Goal: Transaction & Acquisition: Purchase product/service

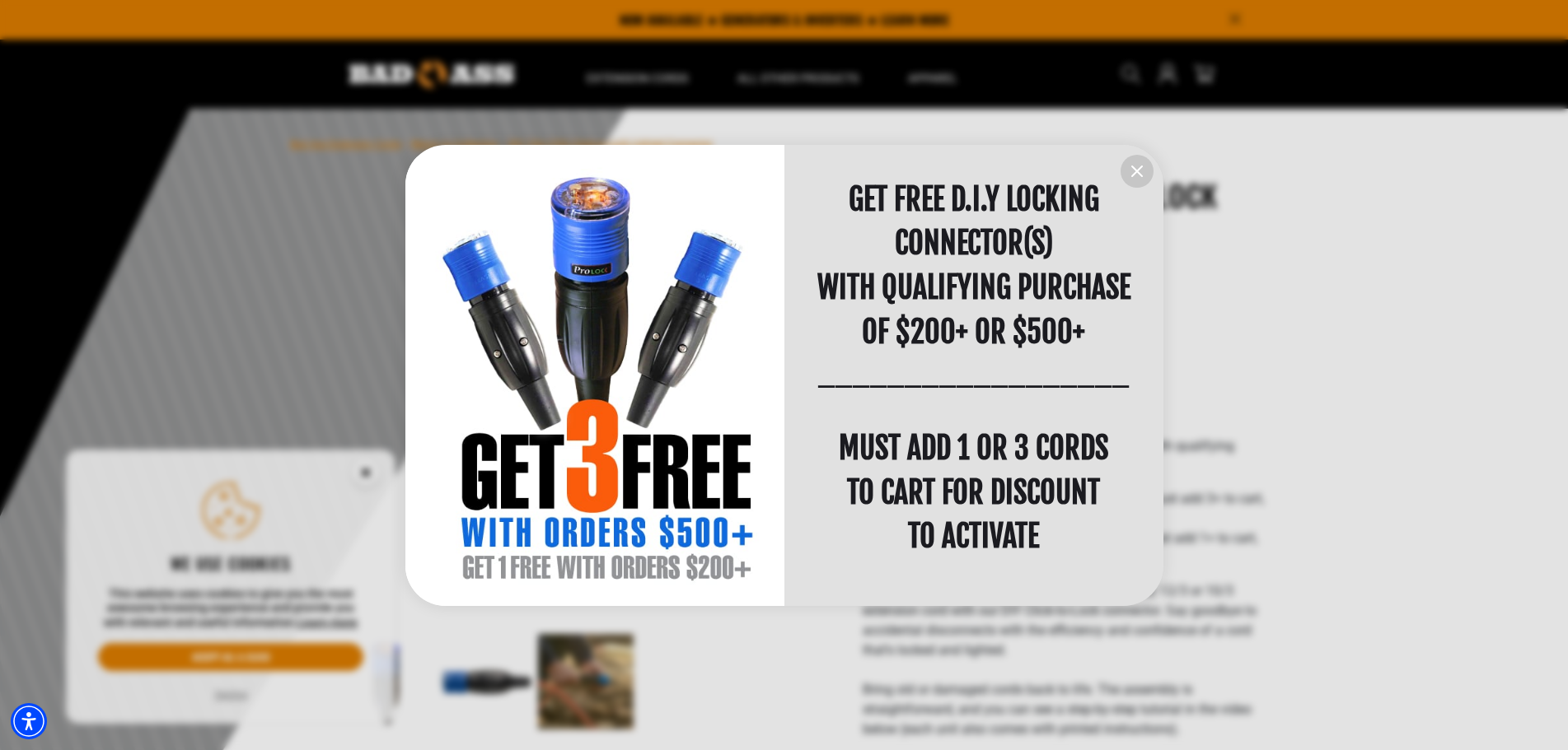
click at [1134, 176] on icon "information" at bounding box center [1137, 171] width 20 height 20
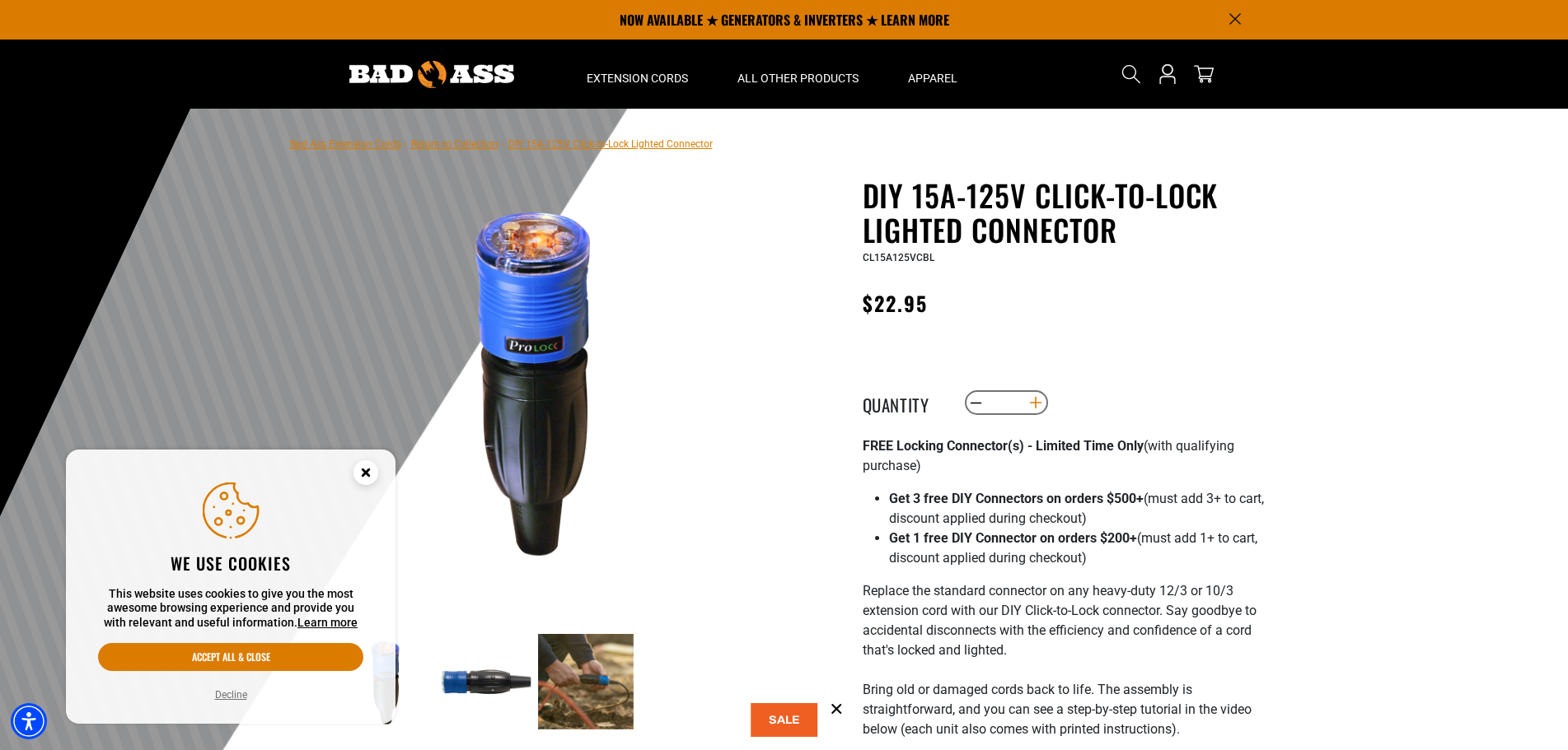
click at [1042, 407] on button "Increase quantity for DIY 15A-125V Click-to-Lock Lighted Connector" at bounding box center [1035, 403] width 25 height 28
click at [1036, 406] on button "Increase quantity for DIY 15A-125V Click-to-Lock Lighted Connector" at bounding box center [1035, 403] width 25 height 28
type input "*"
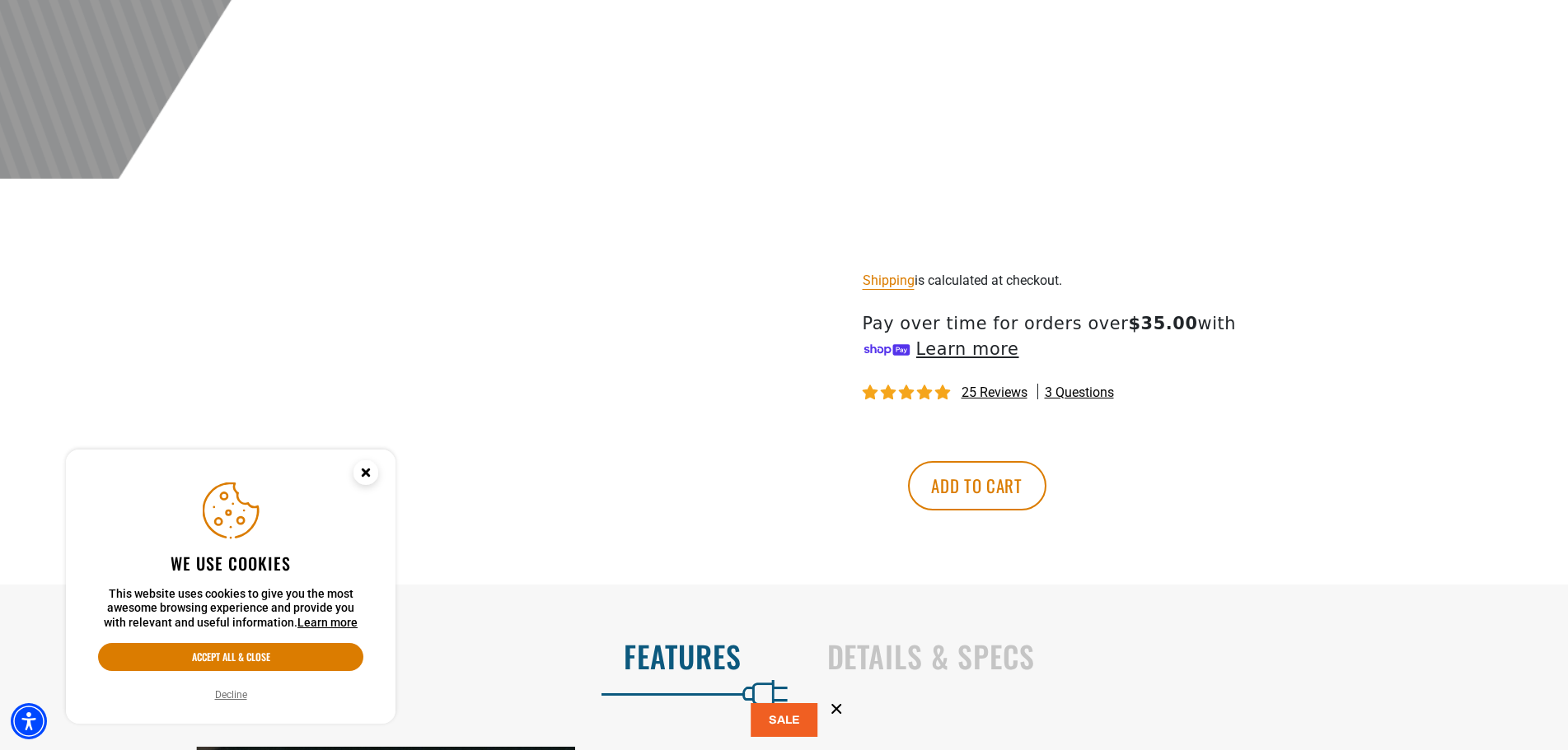
scroll to position [742, 0]
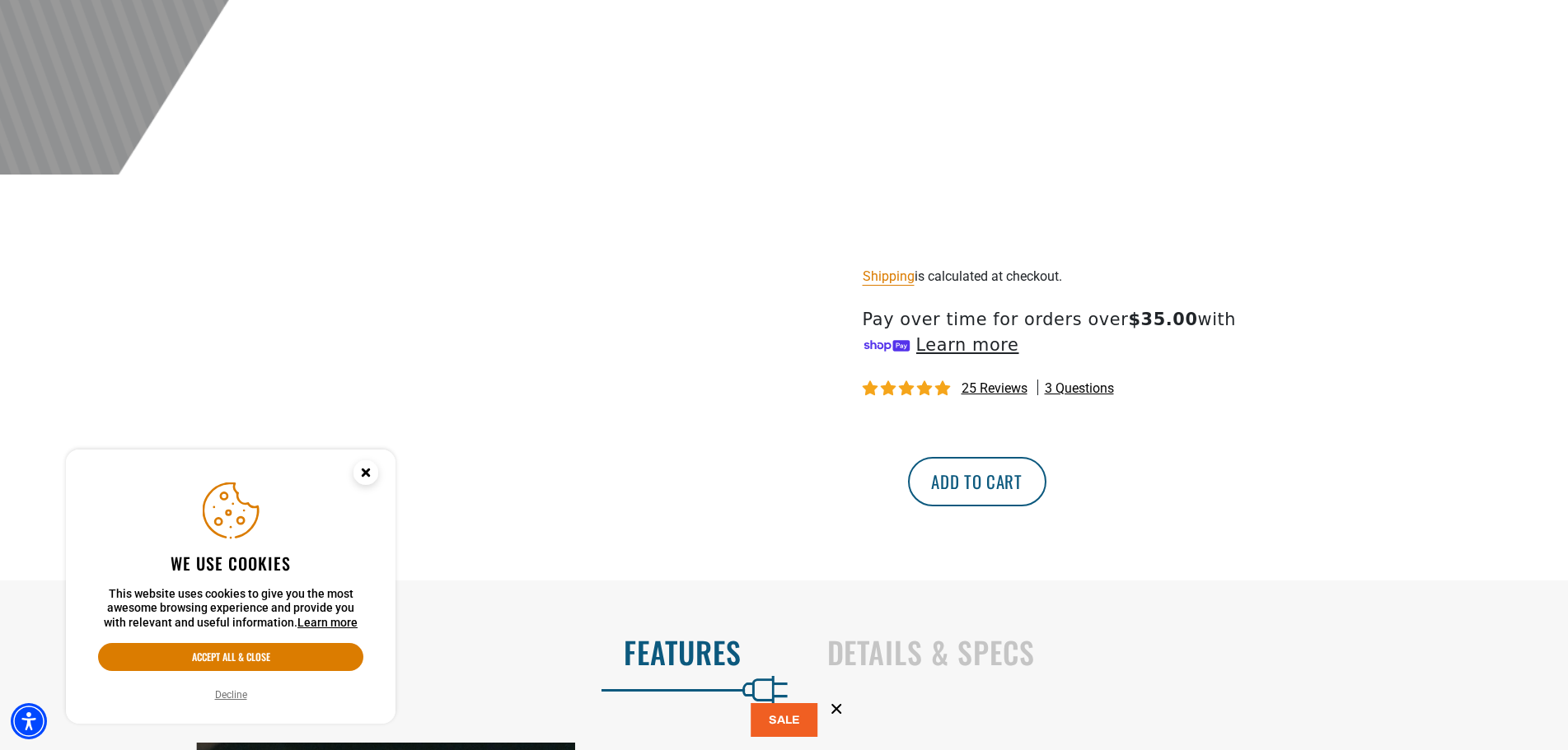
click at [1047, 488] on button "Add to cart" at bounding box center [977, 482] width 139 height 49
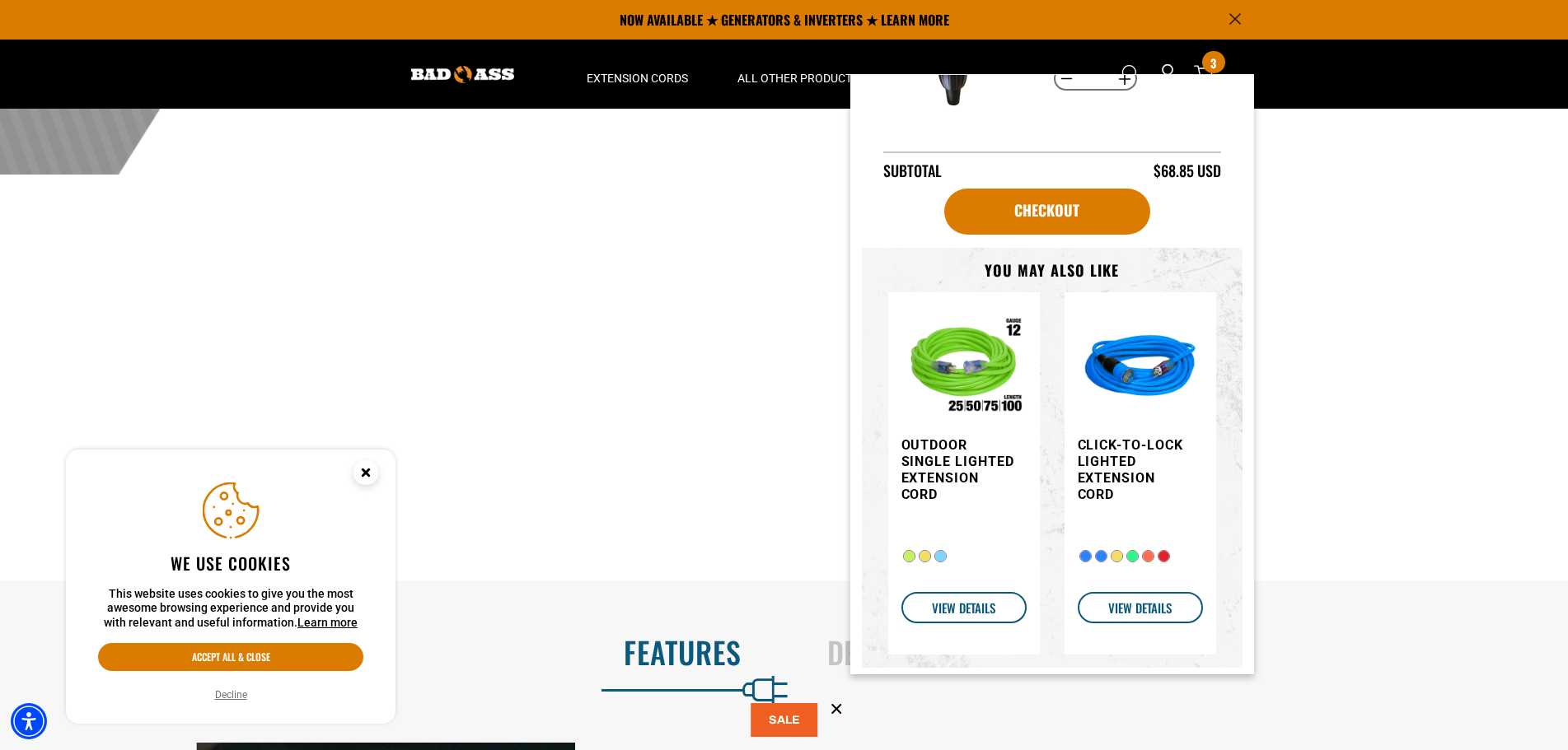
scroll to position [165, 0]
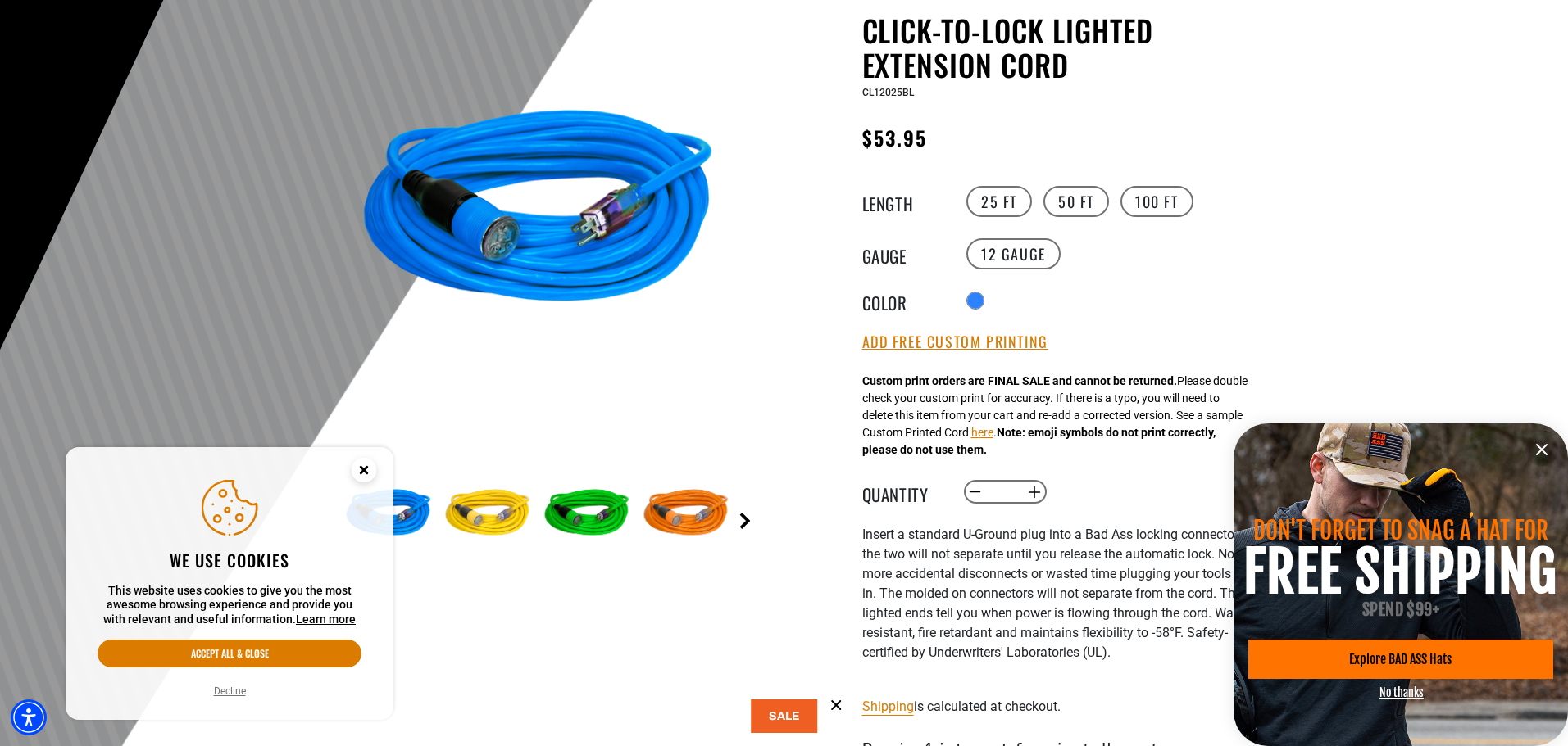
click at [743, 519] on link "Next" at bounding box center [745, 521] width 16 height 16
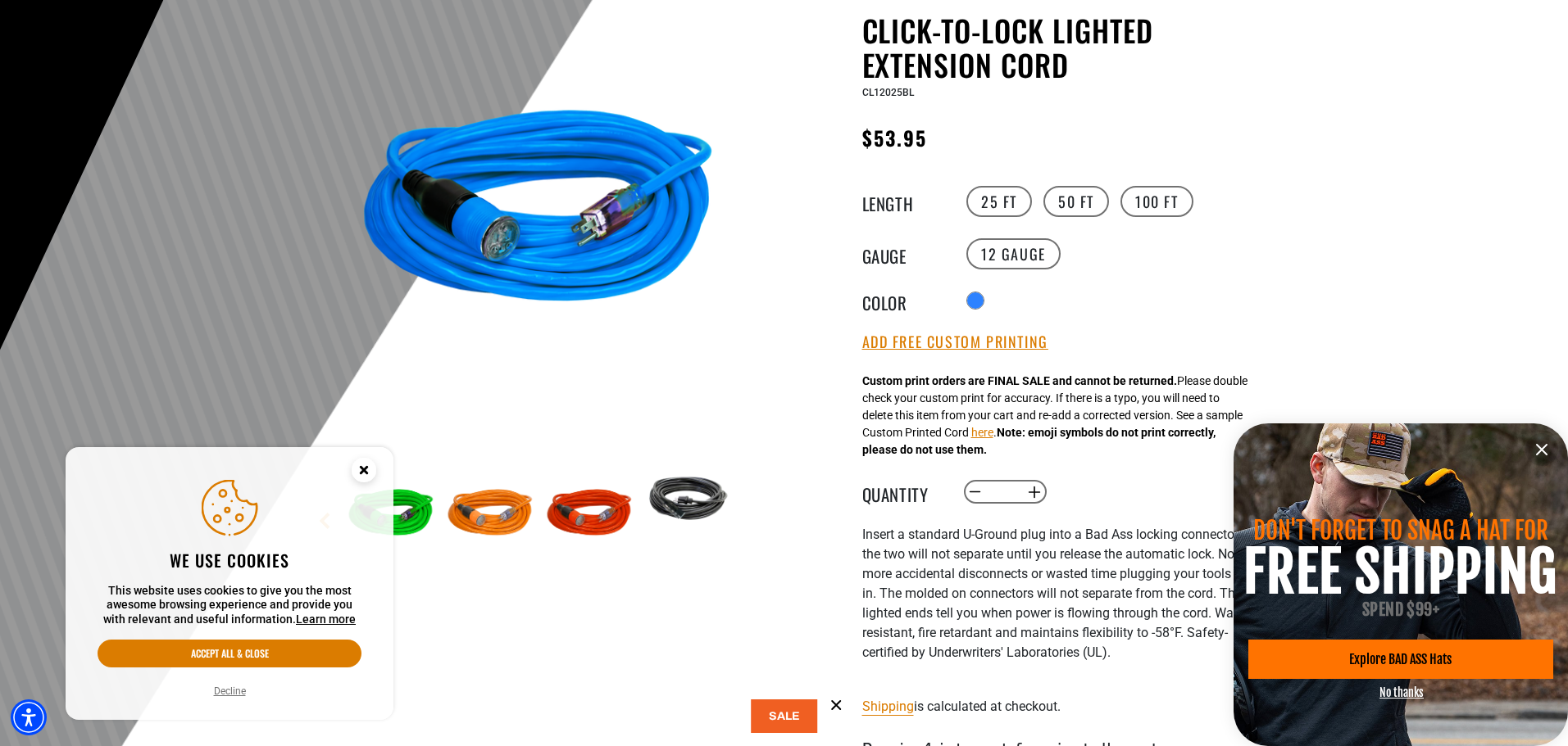
click at [743, 519] on main-product-gallery "1 of 6 Previous Next" at bounding box center [539, 330] width 468 height 634
click at [362, 477] on circle "Close this option" at bounding box center [364, 470] width 24 height 24
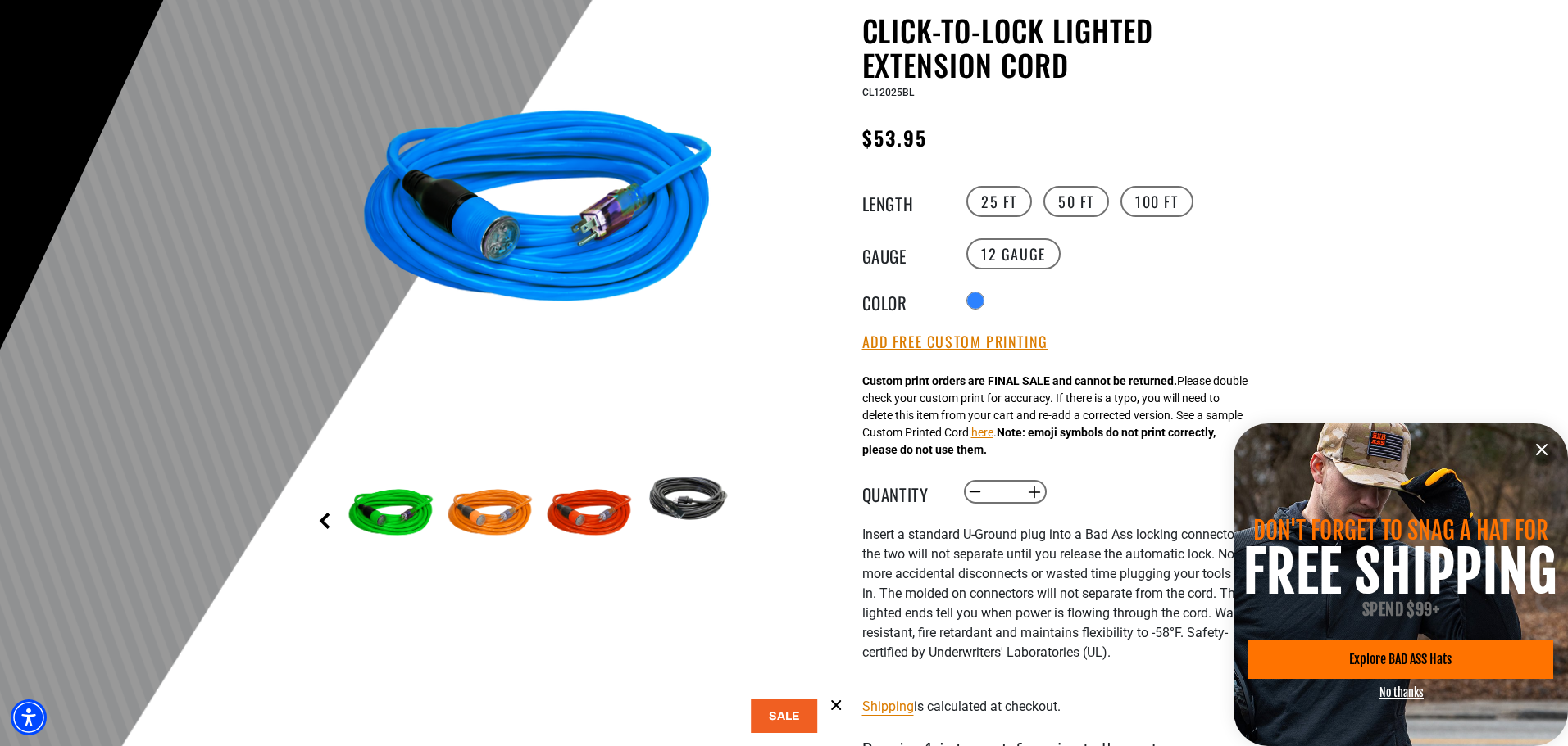
click at [327, 523] on link "Previous" at bounding box center [324, 521] width 16 height 16
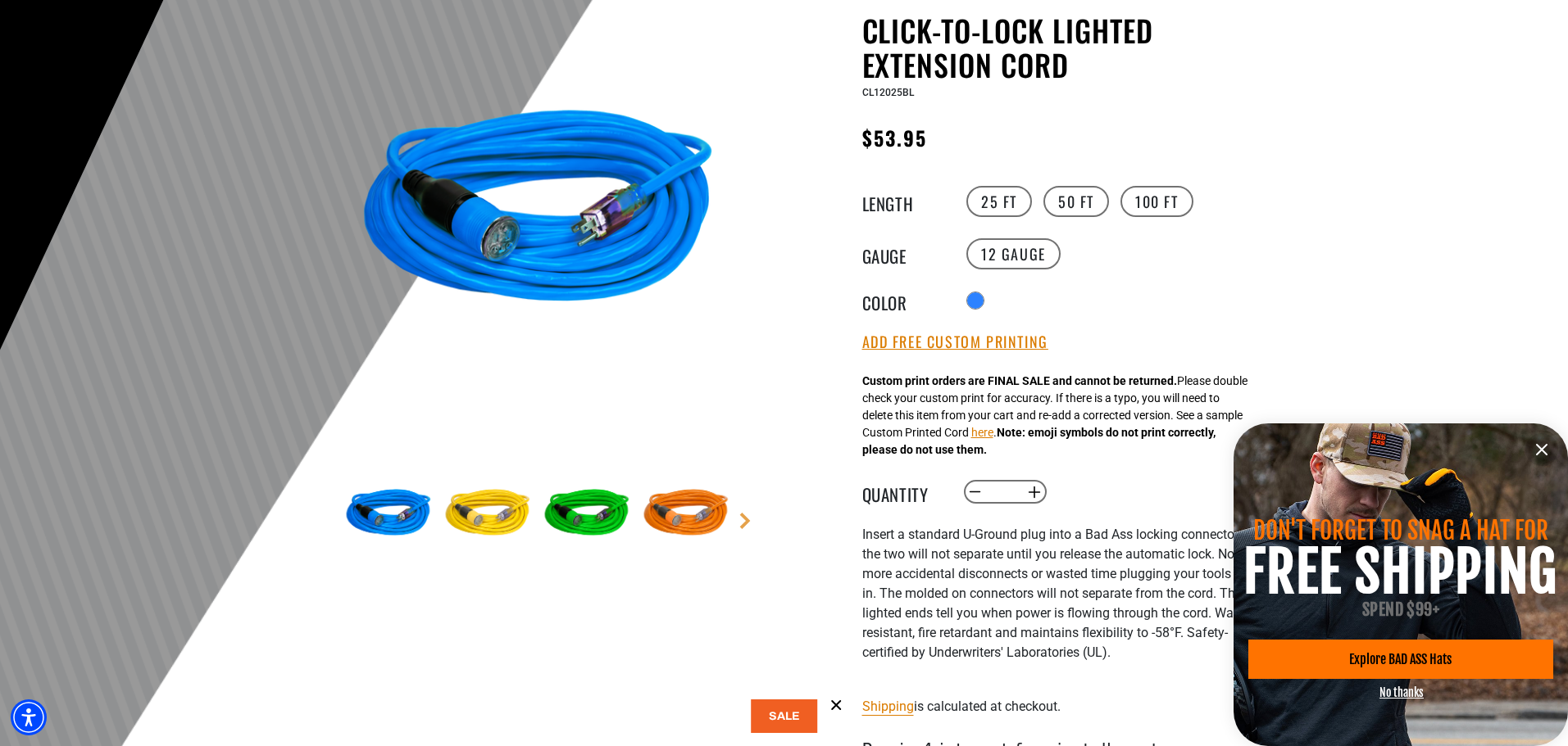
click at [490, 502] on img at bounding box center [487, 514] width 95 height 95
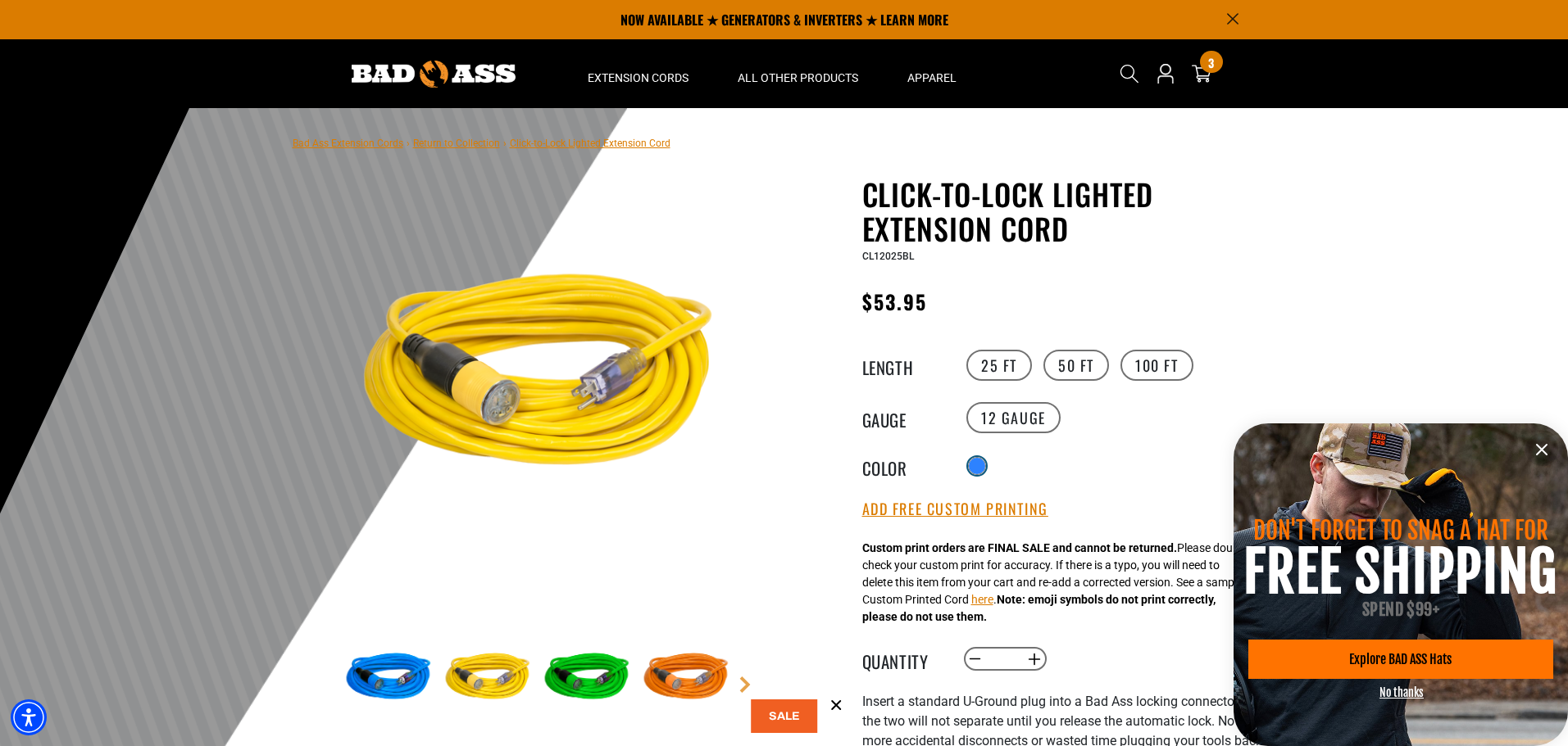
click at [978, 462] on div at bounding box center [976, 465] width 16 height 16
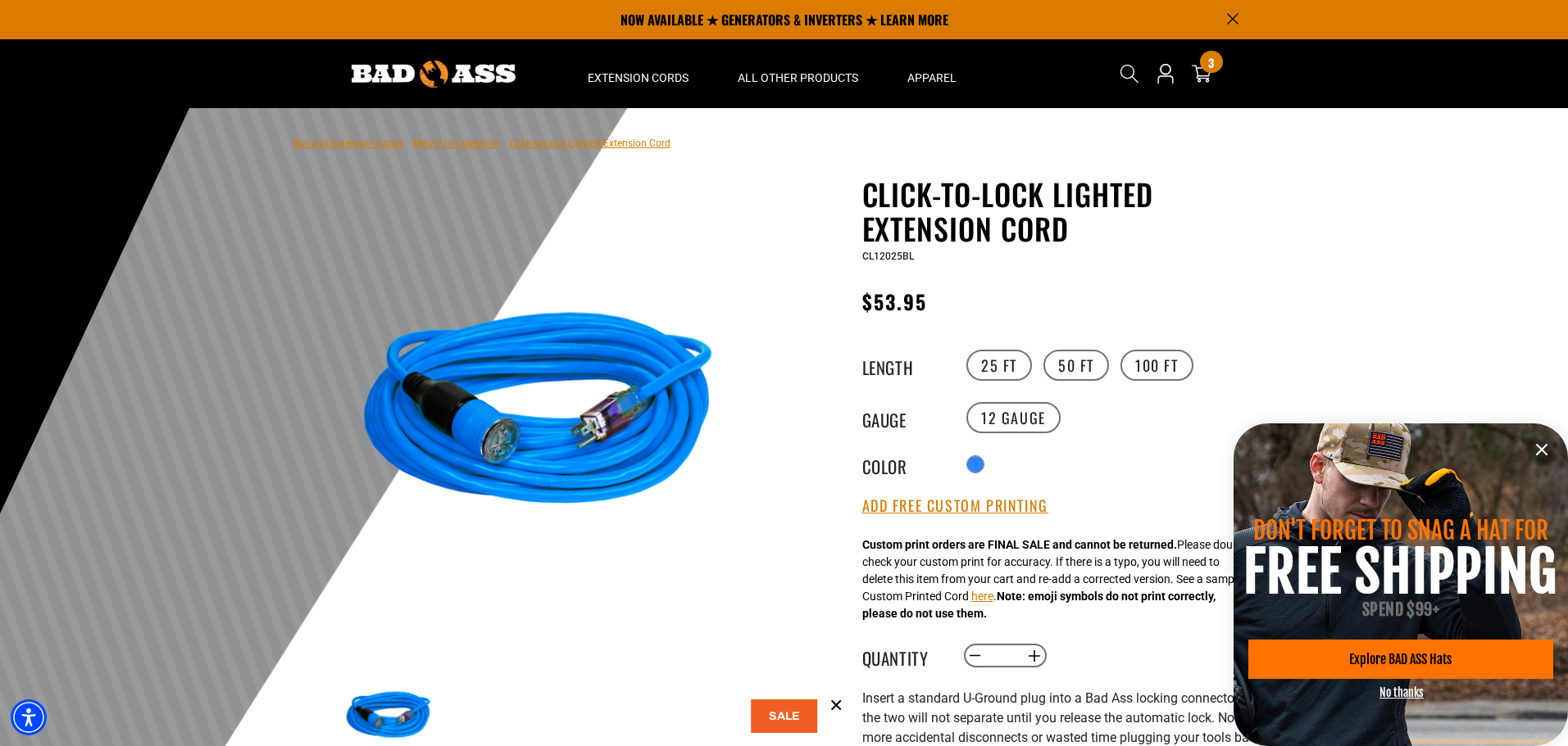
click at [1032, 473] on div "Radio button Translation missing: en.products.product.variant_sold_out_or_unava…" at bounding box center [1113, 464] width 301 height 26
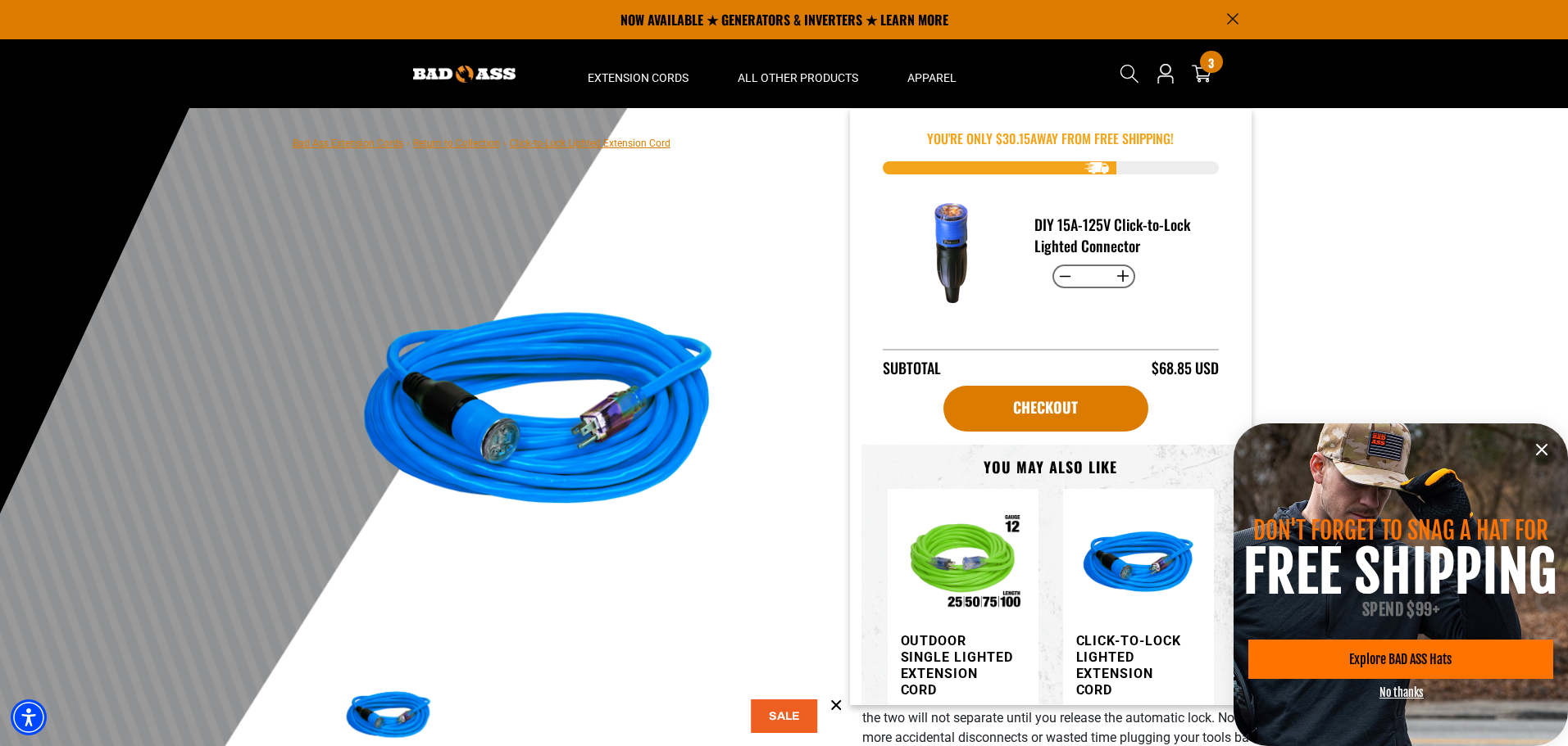
click at [1409, 235] on div at bounding box center [784, 510] width 1568 height 803
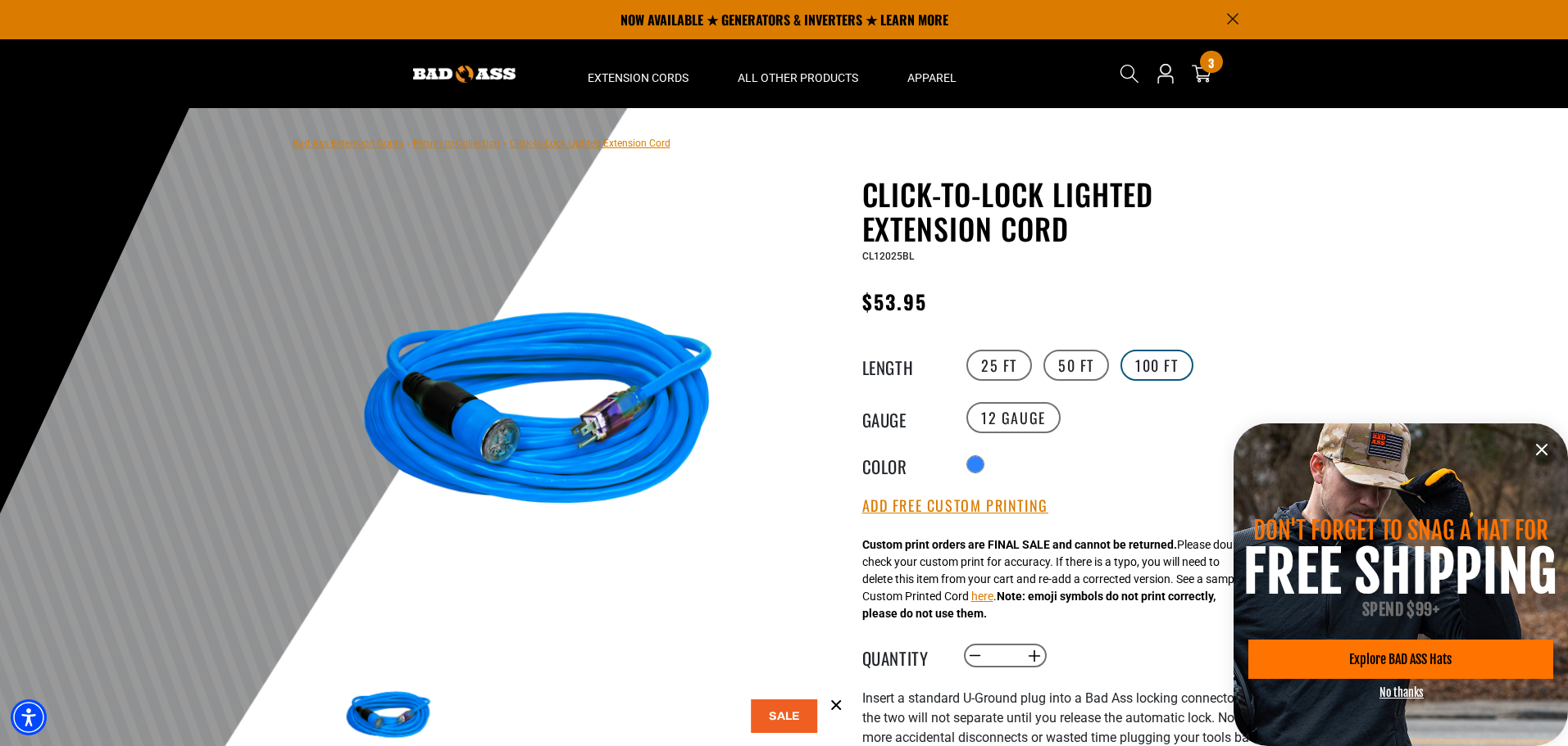
click at [1165, 360] on label "100 FT" at bounding box center [1157, 365] width 73 height 31
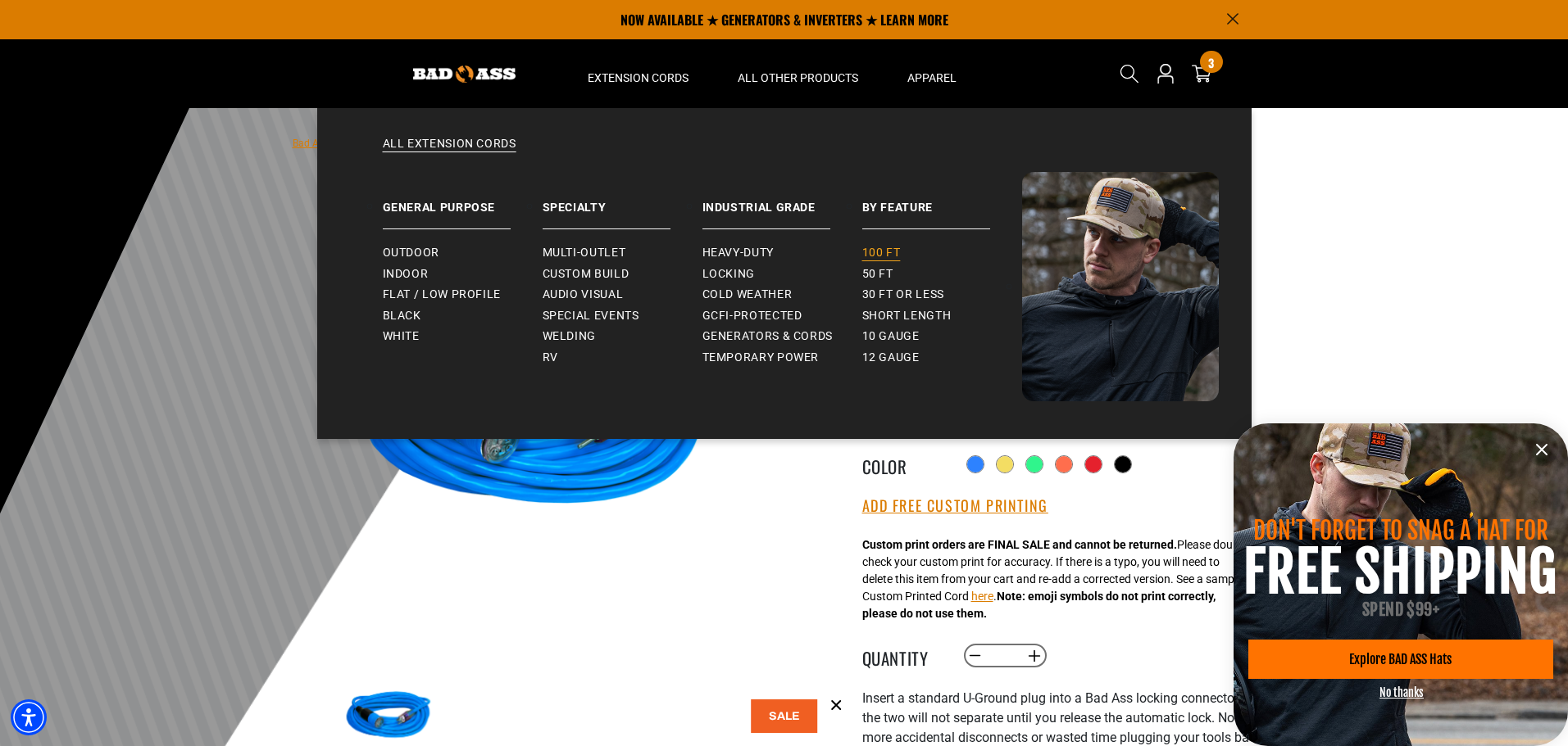
click at [870, 255] on span "100 ft" at bounding box center [881, 253] width 38 height 15
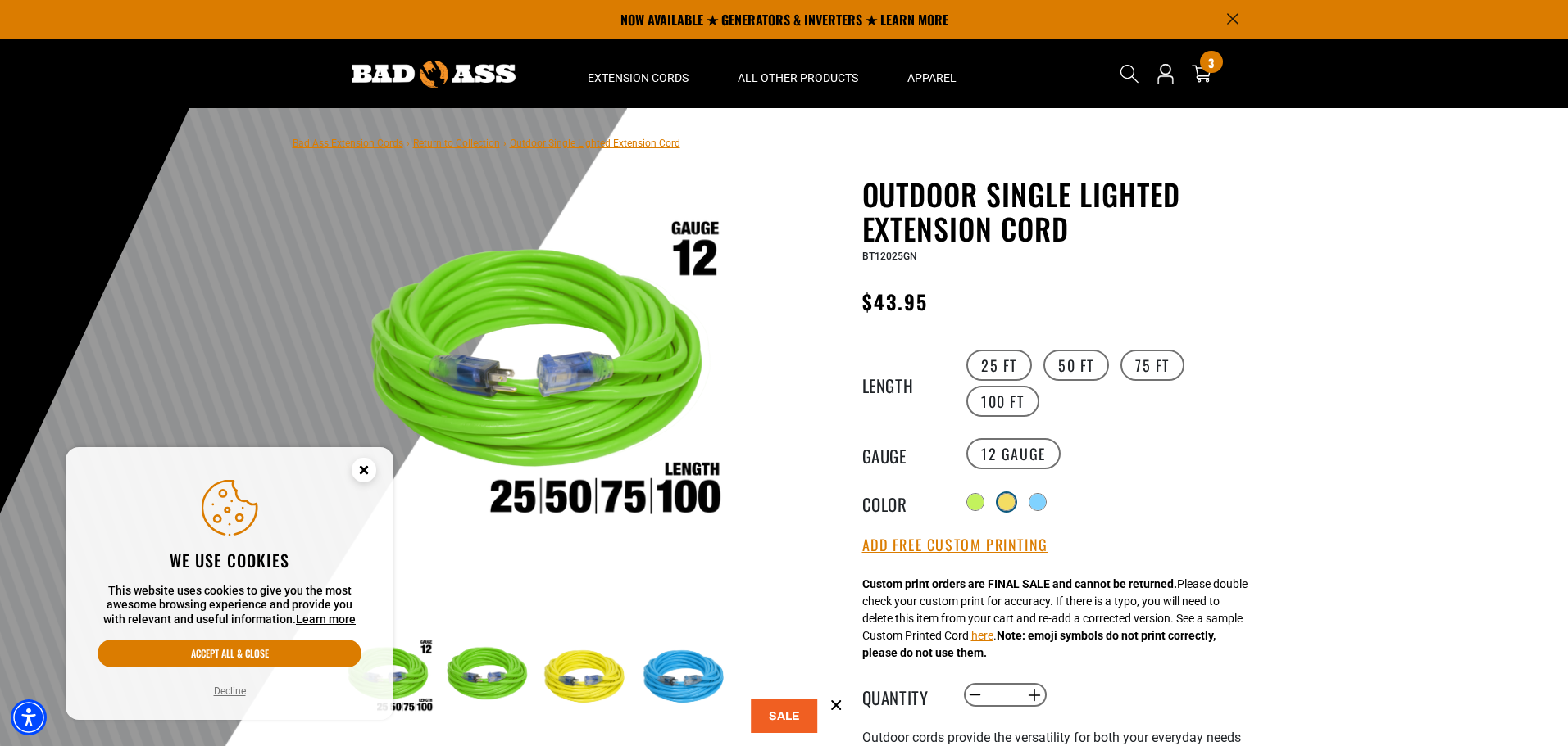
click at [1001, 497] on label "Radio button" at bounding box center [1007, 502] width 22 height 22
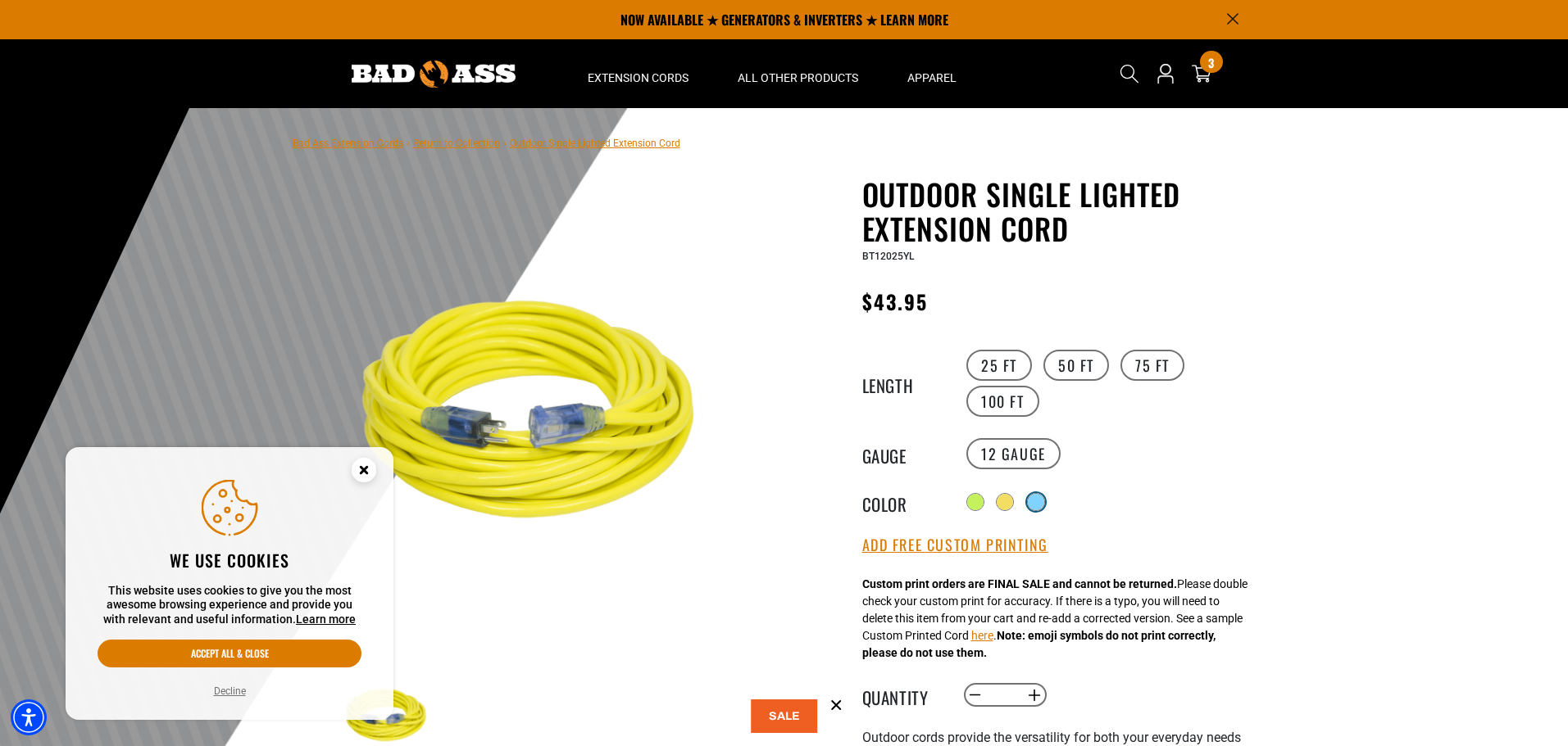
click at [1034, 500] on div at bounding box center [1036, 501] width 16 height 16
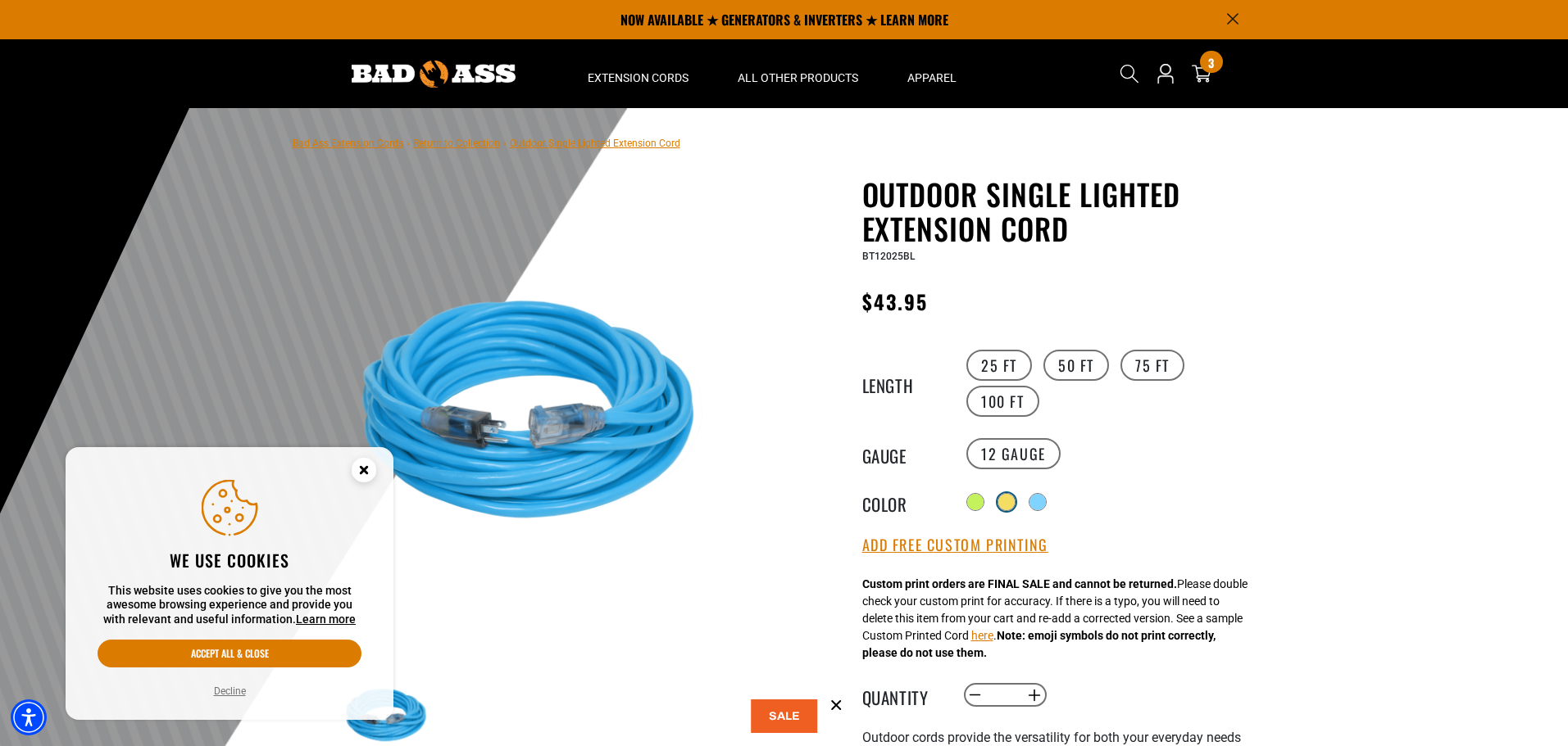
click at [1007, 500] on div at bounding box center [1006, 501] width 16 height 16
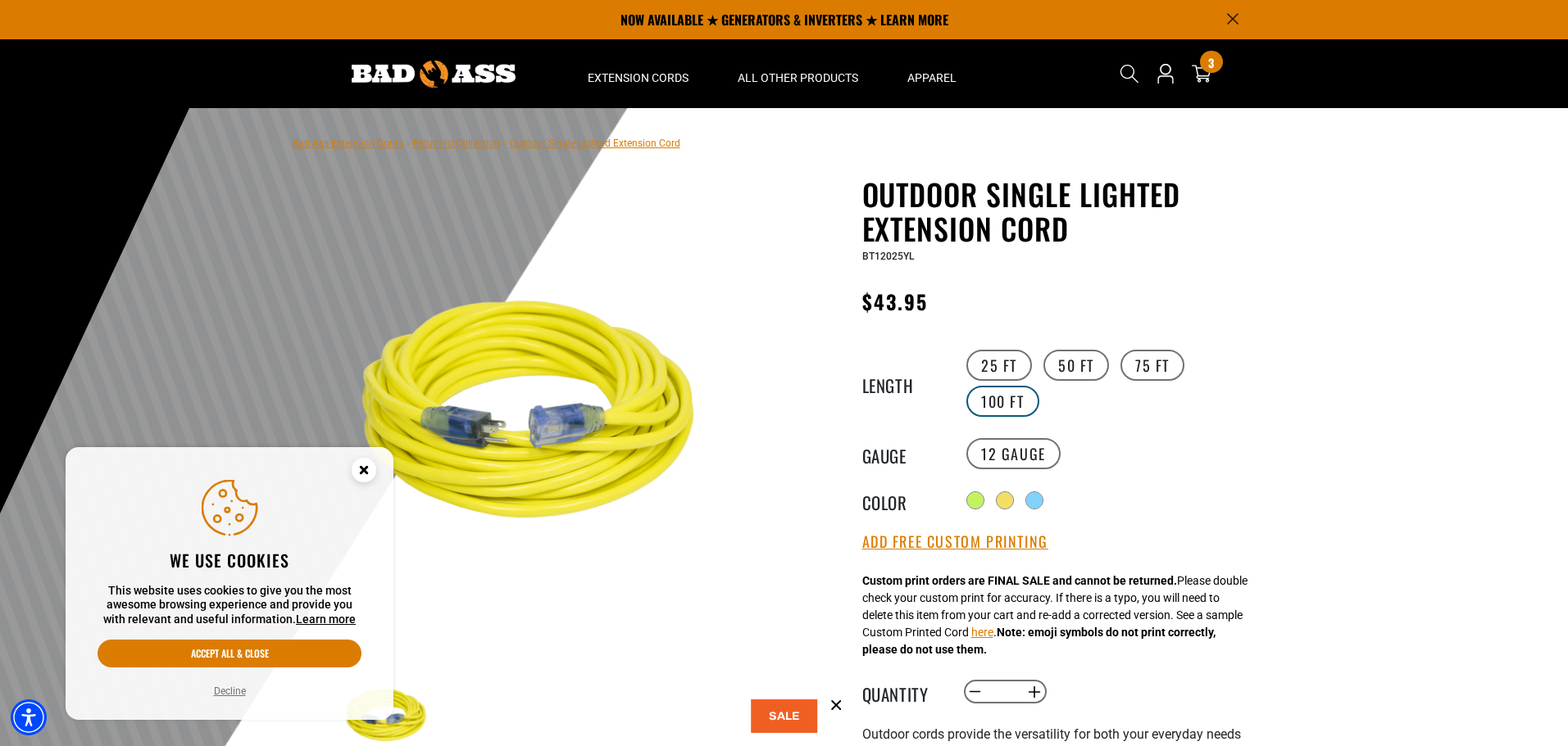
click at [1017, 405] on label "100 FT" at bounding box center [1003, 401] width 73 height 31
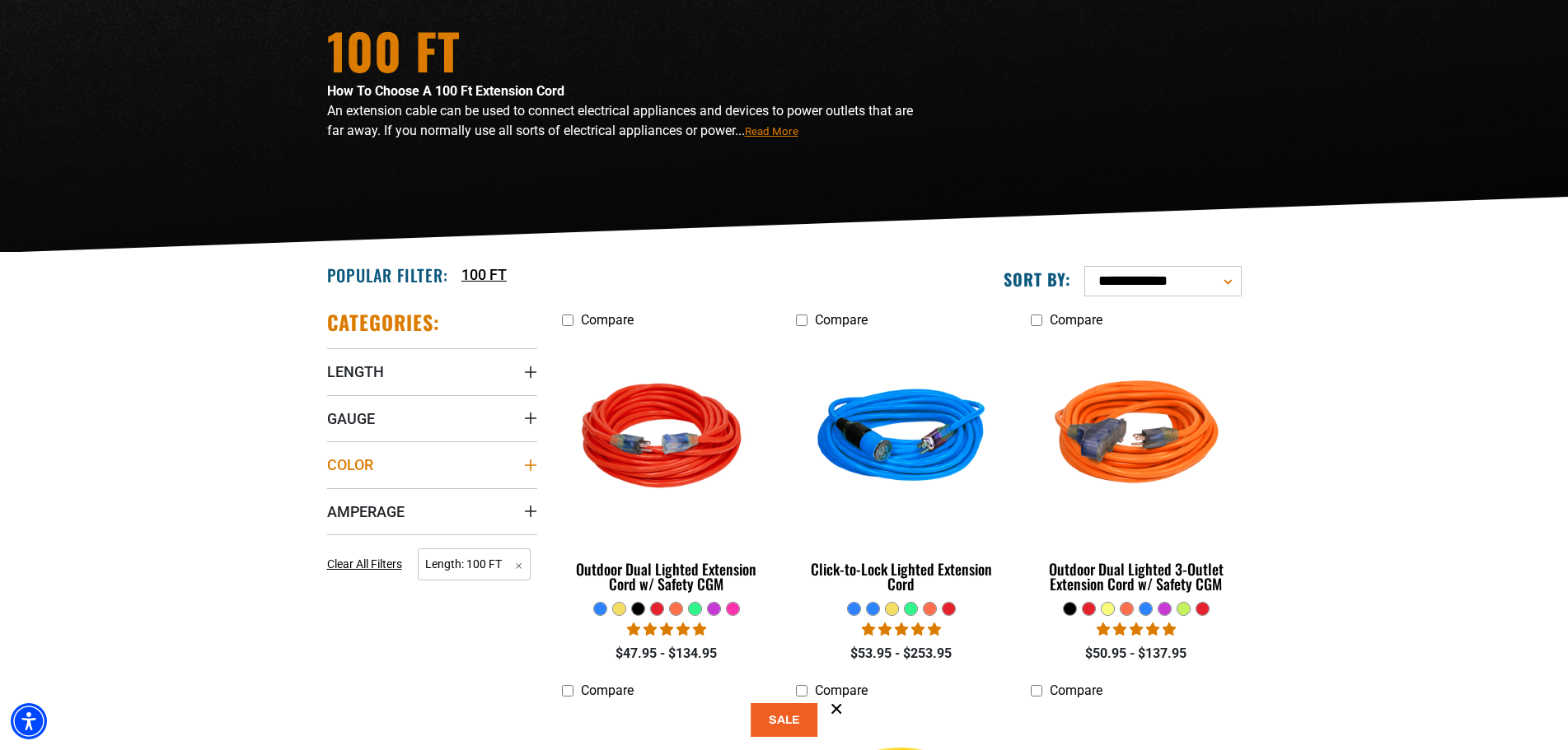
click at [474, 464] on summary "Color" at bounding box center [432, 464] width 211 height 46
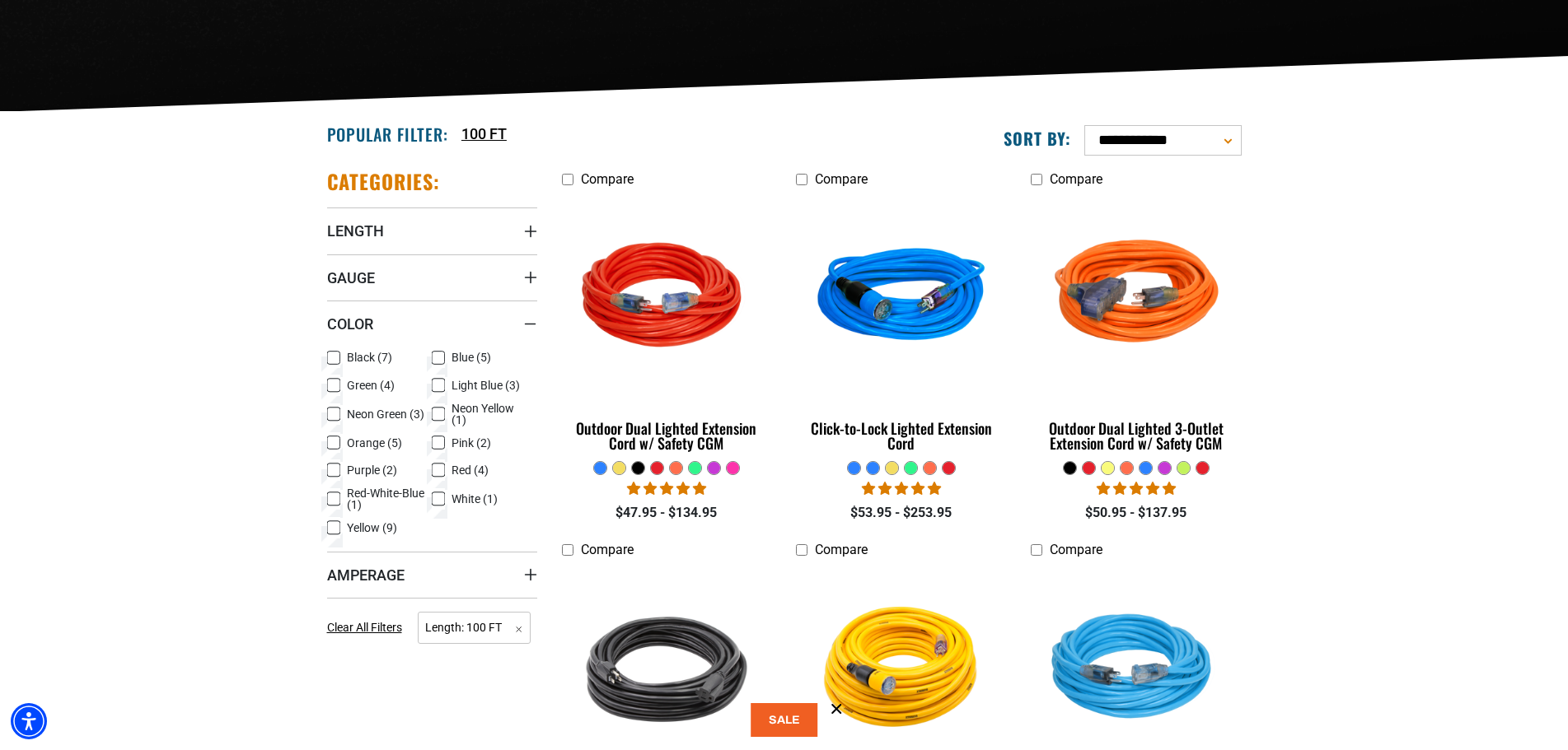
scroll to position [494, 0]
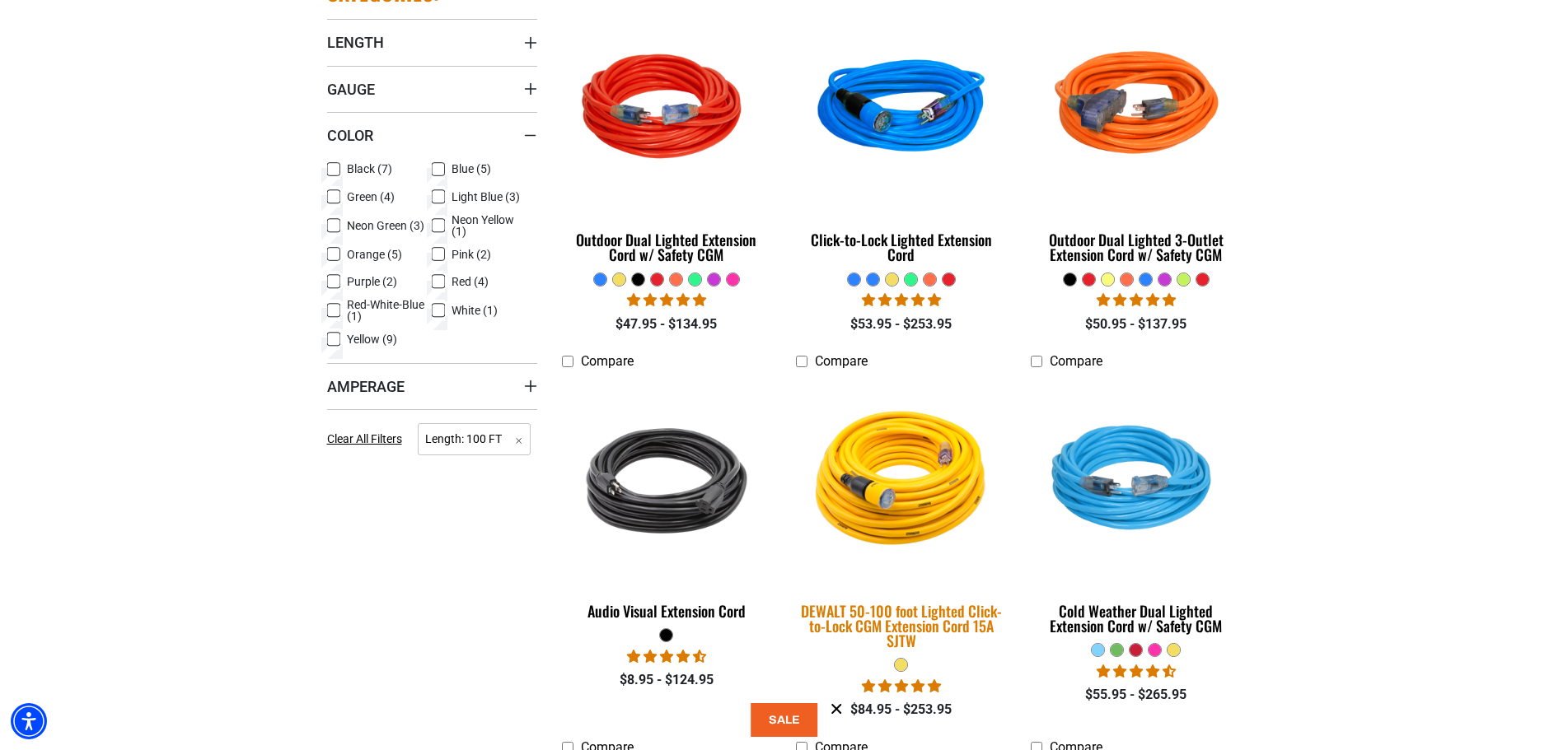
click at [902, 505] on img at bounding box center [902, 481] width 230 height 211
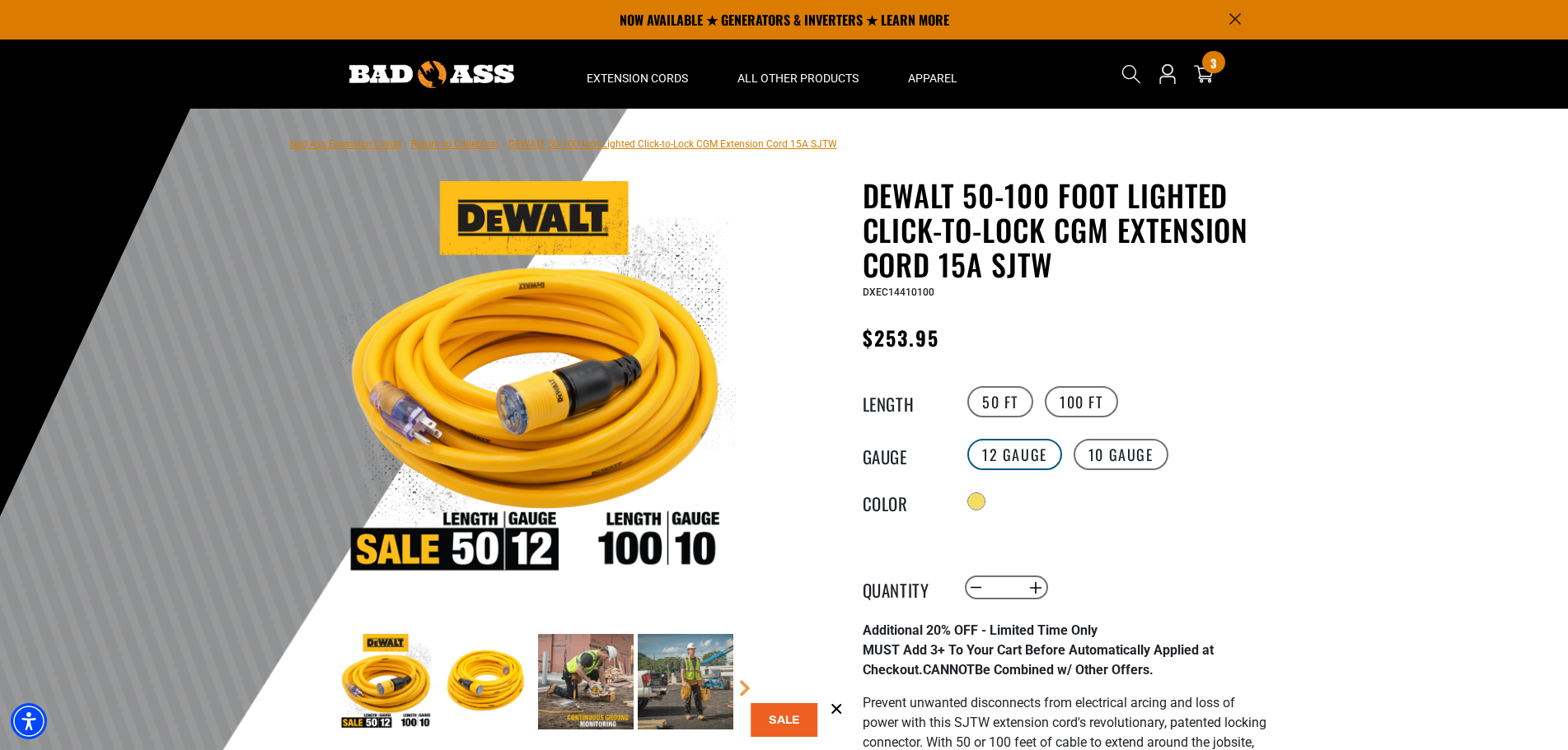
click at [1003, 454] on label "12 Gauge" at bounding box center [1015, 454] width 94 height 31
click at [1130, 450] on label "10 Gauge" at bounding box center [1121, 454] width 94 height 31
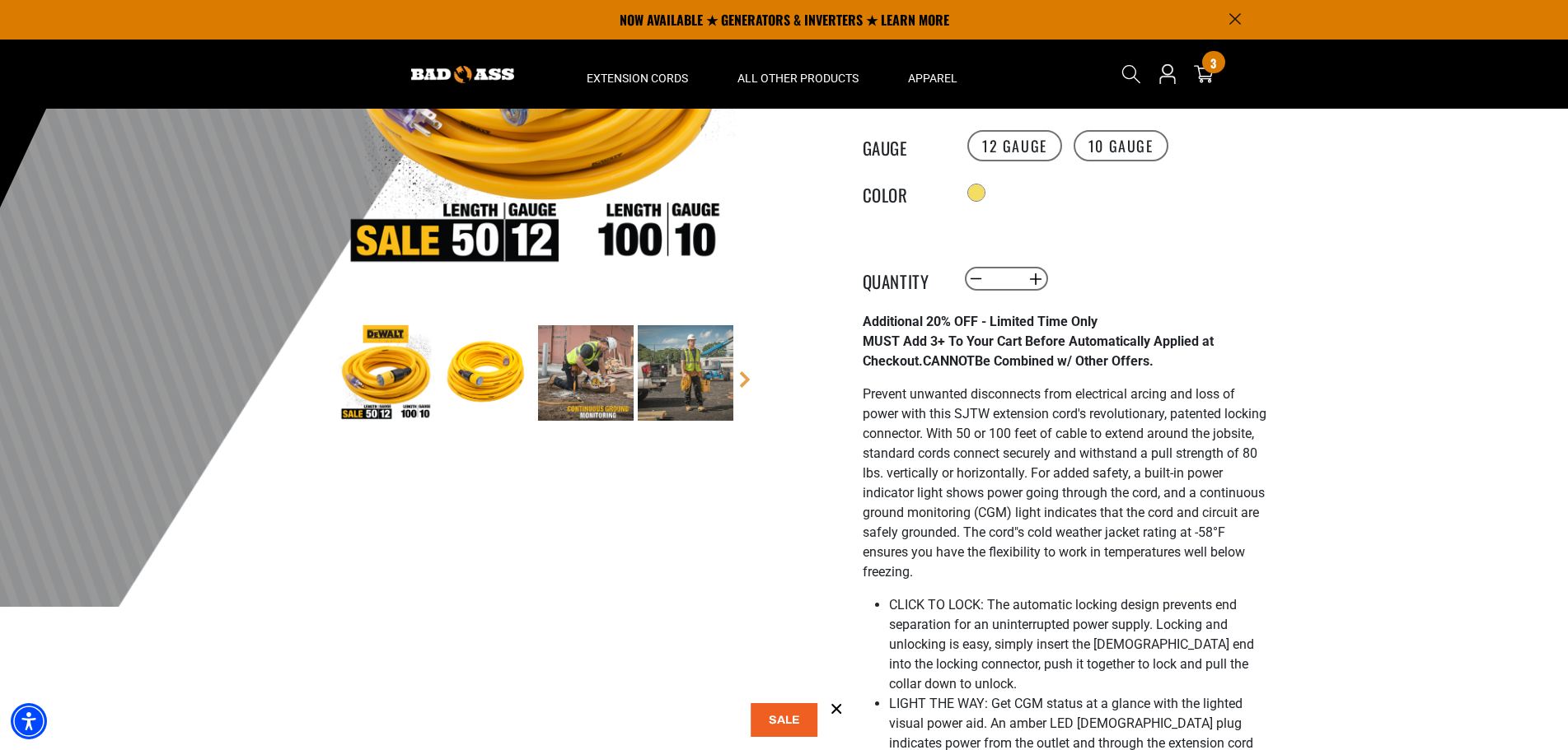
scroll to position [165, 0]
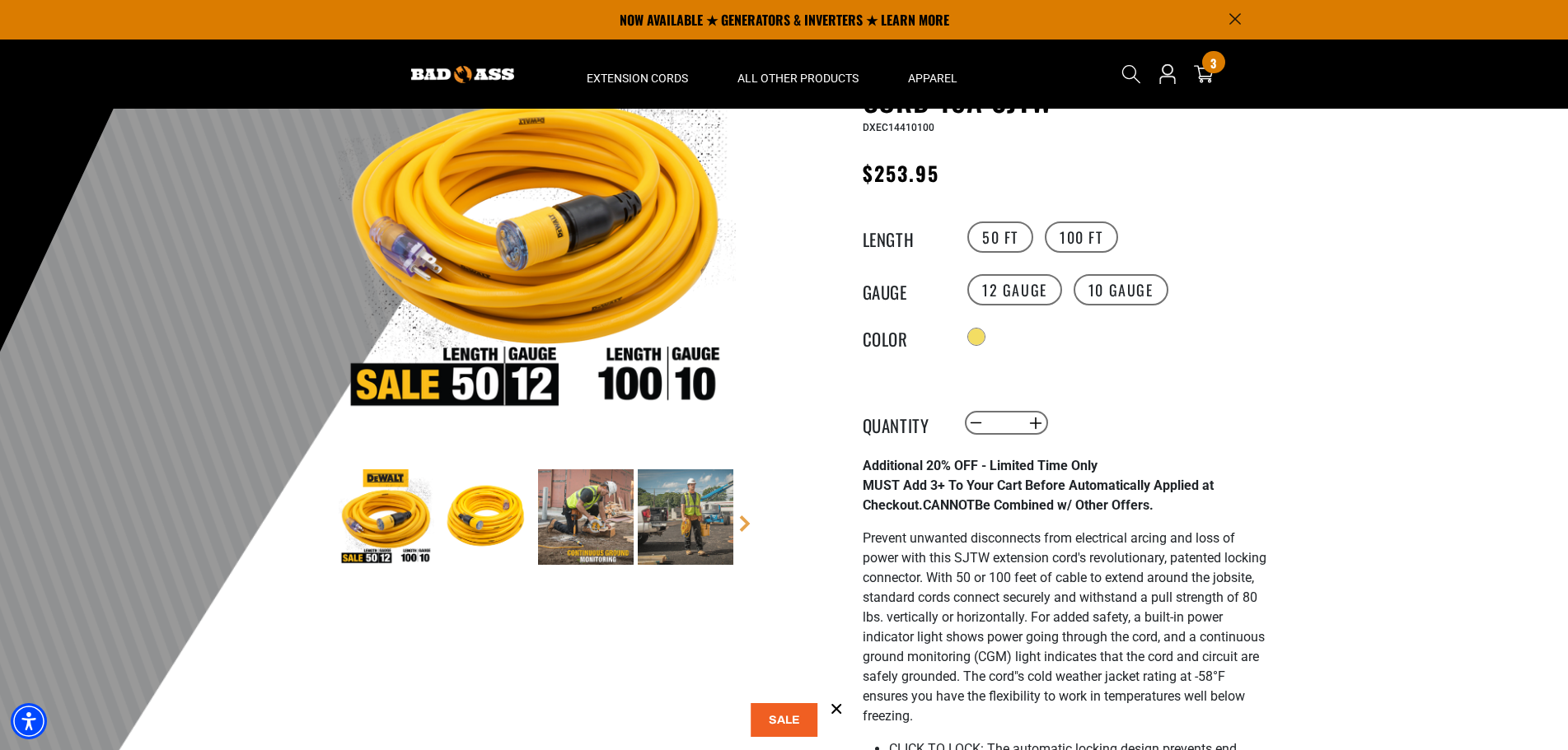
click at [489, 503] on img at bounding box center [485, 517] width 95 height 95
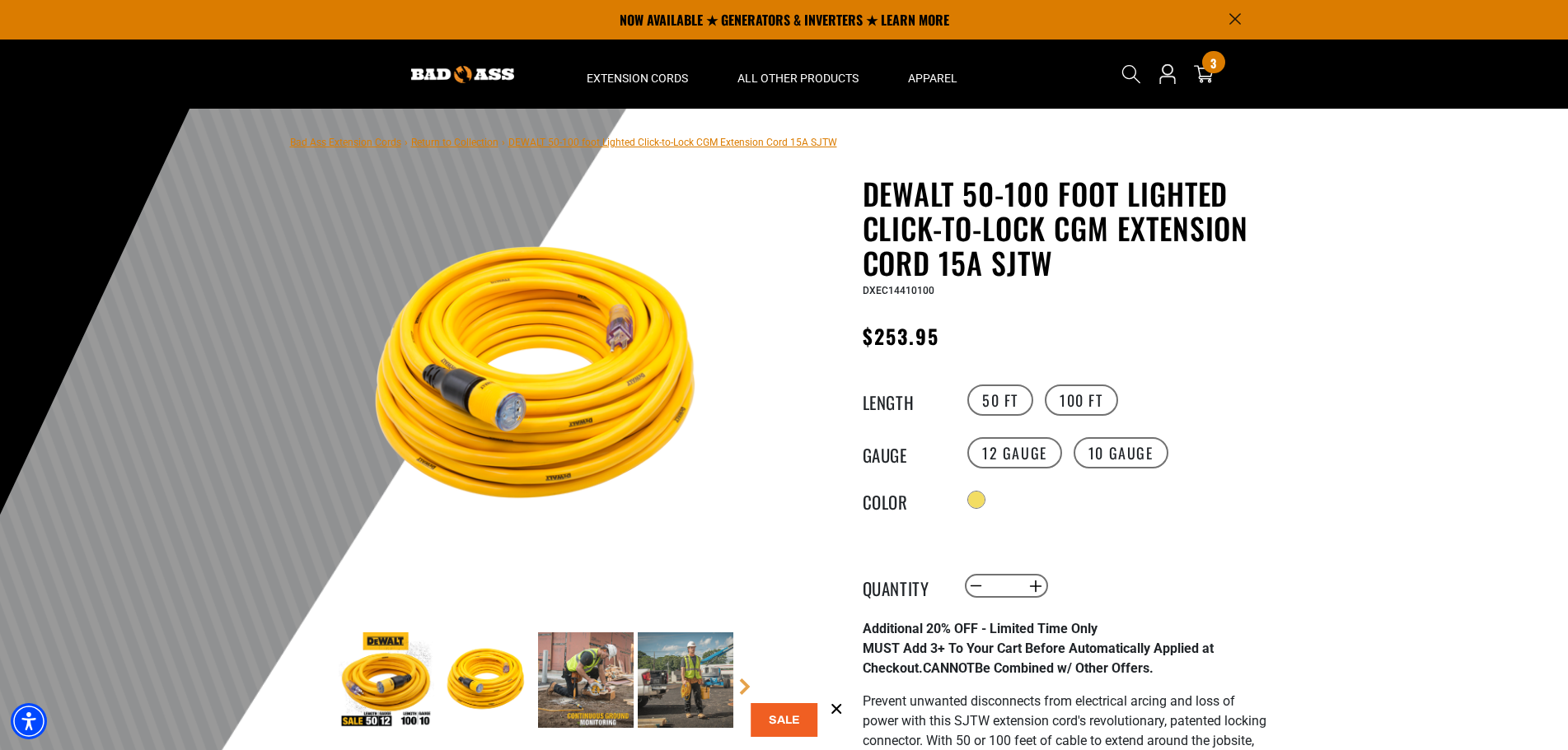
scroll to position [0, 0]
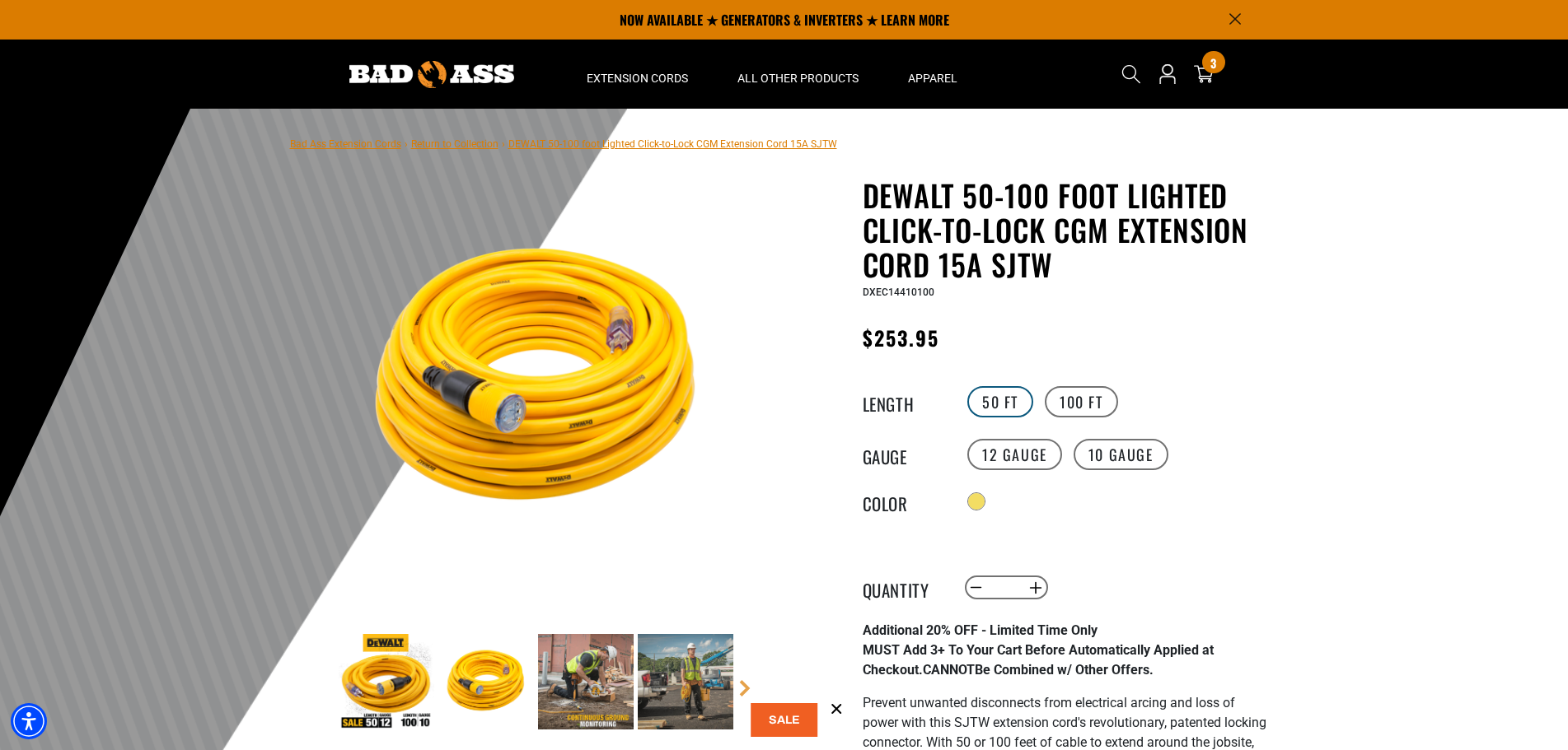
click at [995, 407] on label "50 FT" at bounding box center [1001, 401] width 66 height 31
click at [1020, 459] on label "12 Gauge" at bounding box center [1015, 454] width 94 height 31
